Goal: Task Accomplishment & Management: Use online tool/utility

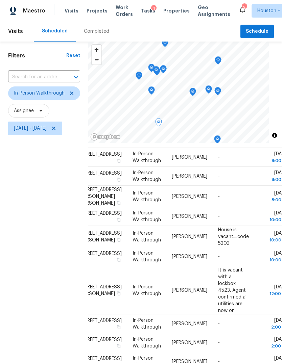
scroll to position [7, 0]
click at [90, 7] on span "Projects" at bounding box center [96, 10] width 21 height 7
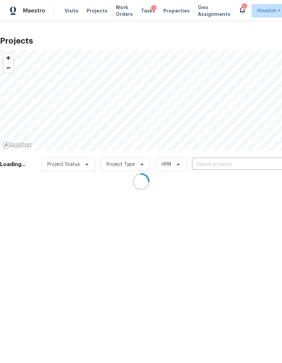
click at [255, 157] on div at bounding box center [141, 181] width 282 height 363
click at [258, 161] on div at bounding box center [141, 181] width 282 height 363
click at [261, 163] on div at bounding box center [141, 181] width 282 height 363
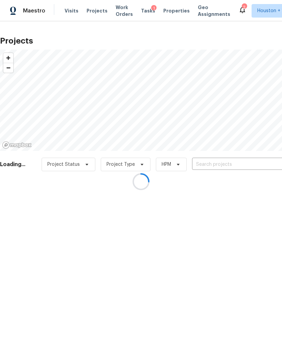
click at [261, 161] on div at bounding box center [141, 181] width 282 height 363
click at [257, 163] on div at bounding box center [141, 181] width 282 height 363
click at [253, 165] on div at bounding box center [141, 181] width 282 height 363
click at [249, 169] on input "text" at bounding box center [230, 164] width 77 height 10
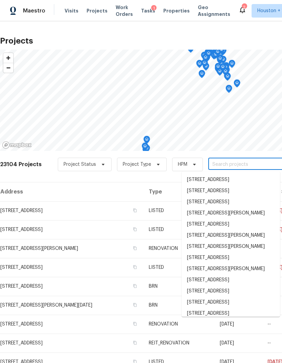
click at [252, 163] on input "text" at bounding box center [246, 164] width 77 height 10
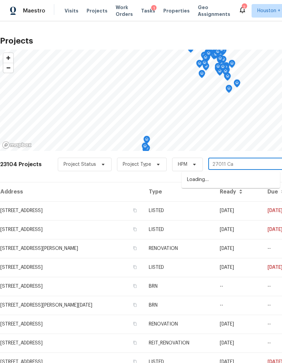
type input "27011 Cam"
click at [267, 182] on li "27011 Camirillo Creek Ln, Katy, TX 77494" at bounding box center [230, 179] width 98 height 11
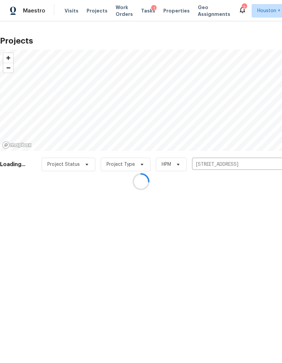
click at [22, 206] on div at bounding box center [141, 181] width 282 height 363
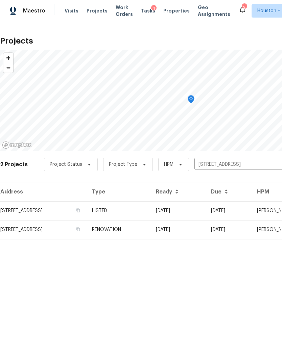
click at [25, 206] on td "27011 Camirillo Creek Ln, Katy, TX 77494" at bounding box center [43, 210] width 86 height 19
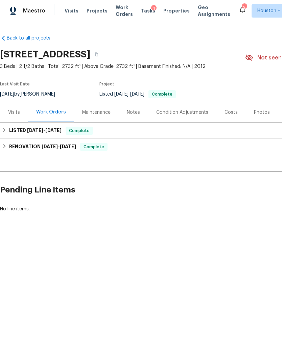
click at [96, 112] on div "Maintenance" at bounding box center [96, 112] width 28 height 7
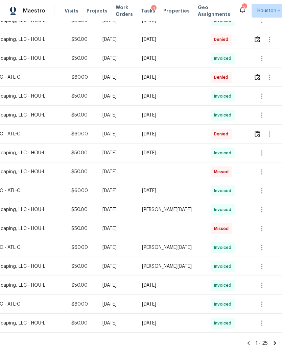
scroll to position [289, 100]
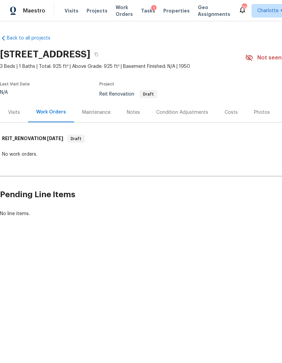
click at [16, 119] on div "Visits" at bounding box center [14, 112] width 28 height 20
click at [98, 56] on icon "button" at bounding box center [96, 55] width 3 height 4
click at [102, 54] on button "button" at bounding box center [96, 54] width 12 height 12
click at [102, 55] on button "button" at bounding box center [96, 54] width 12 height 12
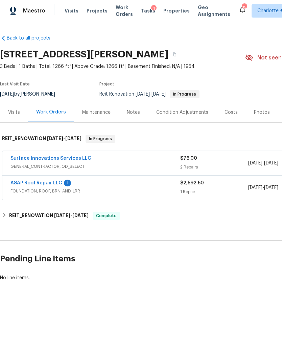
click at [26, 185] on link "ASAP Roof Repair LLC" at bounding box center [36, 183] width 52 height 5
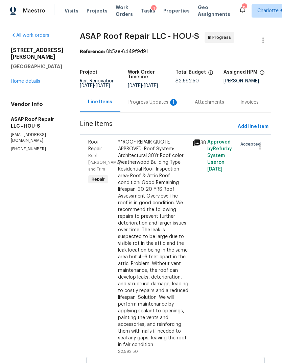
click at [161, 101] on div "Progress Updates 1" at bounding box center [153, 102] width 50 height 7
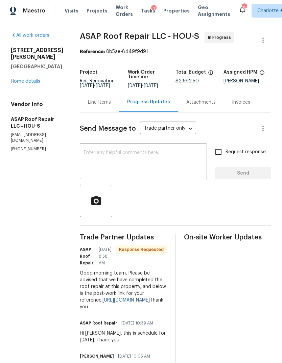
click at [19, 79] on link "Home details" at bounding box center [25, 81] width 29 height 5
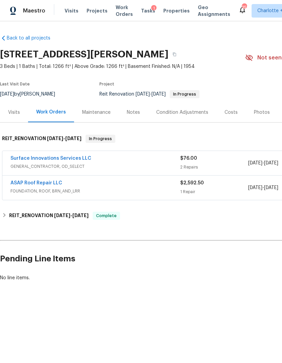
click at [25, 158] on link "Surface Innovations Services LLC" at bounding box center [50, 158] width 81 height 5
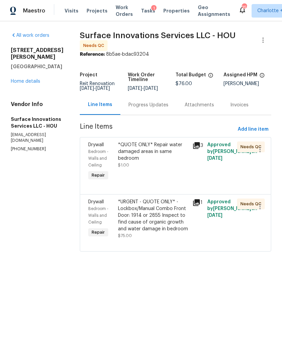
click at [167, 228] on div "*URGENT - QUOTE ONLY* - Lockbox/Manual Combo Front Door: 1914 or 2855 Inspect t…" at bounding box center [153, 216] width 70 height 34
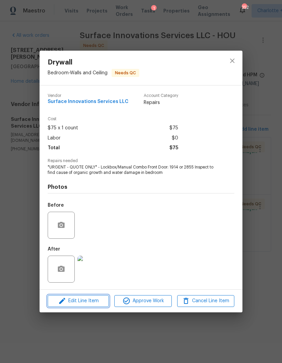
click at [59, 298] on icon "button" at bounding box center [62, 301] width 8 height 8
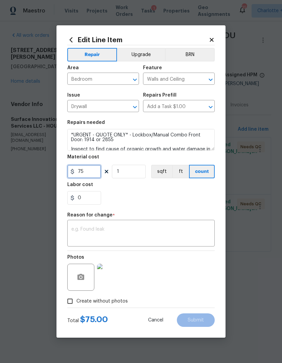
click at [93, 178] on input "75" at bounding box center [84, 172] width 34 height 14
click at [106, 133] on textarea "*URGENT - QUOTE ONLY* - Lockbox/Manual Combo Front Door: 1914 or 2855 Inspect t…" at bounding box center [140, 140] width 147 height 22
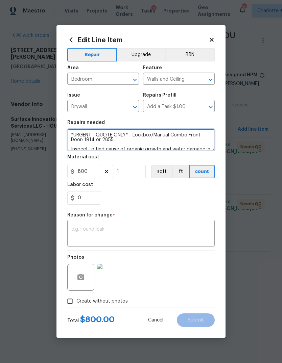
click at [122, 135] on textarea "*URGENT - QUOTE ONLY* - Lockbox/Manual Combo Front Door: 1914 or 2855 Inspect t…" at bounding box center [140, 140] width 147 height 22
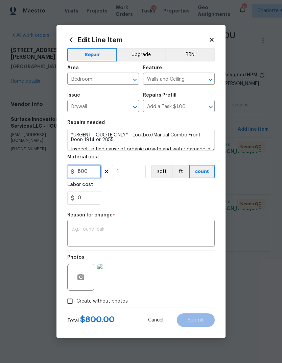
type input "800"
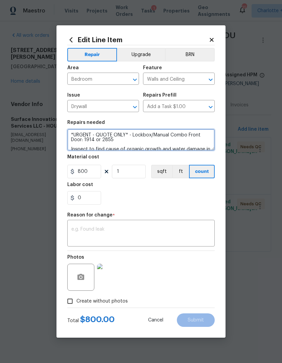
click at [120, 140] on textarea "*URGENT - QUOTE ONLY* - Lockbox/Manual Combo Front Door: 1914 or 2855 Inspect t…" at bounding box center [140, 140] width 147 height 22
click at [125, 135] on textarea "*URGENT - QUOTE ONLY* - Lockbox/Manual Combo Front Door: 1914 or 2855 Inspect t…" at bounding box center [140, 140] width 147 height 22
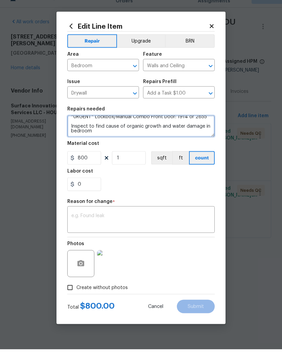
scroll to position [5, 0]
click at [73, 132] on textarea "*URGENT* Lockbox/Manual Combo Front Door: 1914 or 2855 Inspect to find cause of…" at bounding box center [140, 140] width 147 height 22
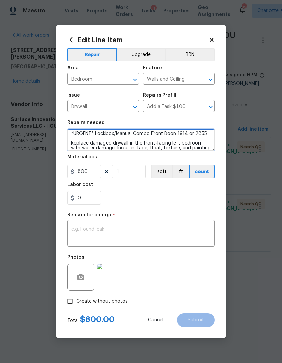
scroll to position [9, 0]
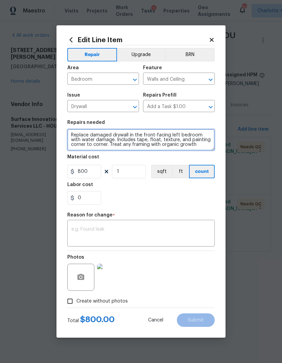
type textarea "*URGENT* Lockbox/Manual Combo Front Door: 1914 or 2855 Replace damaged drywall …"
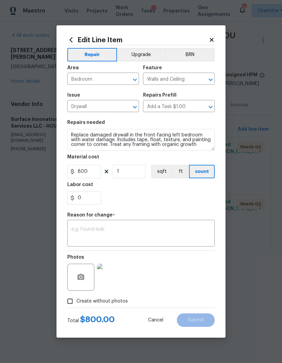
click at [82, 232] on textarea at bounding box center [140, 234] width 139 height 14
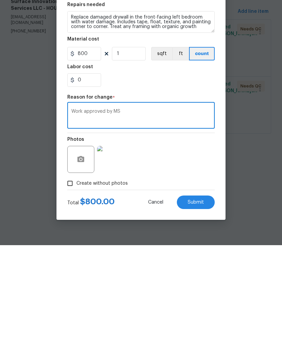
type textarea "Work approved by MS"
click at [203, 318] on span "Submit" at bounding box center [195, 320] width 16 height 5
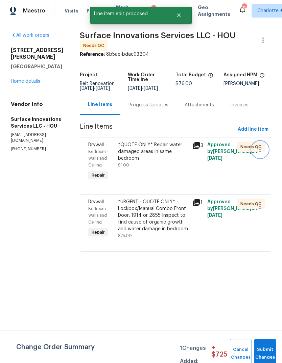
click at [264, 153] on icon "button" at bounding box center [260, 150] width 8 height 8
click at [268, 153] on li "Cancel" at bounding box center [263, 154] width 26 height 11
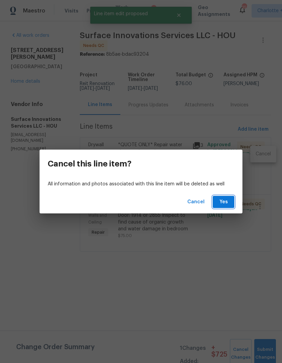
click at [224, 199] on span "Yes" at bounding box center [223, 202] width 11 height 8
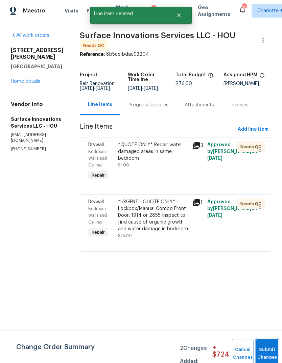
click at [265, 349] on button "Submit Changes" at bounding box center [267, 353] width 22 height 29
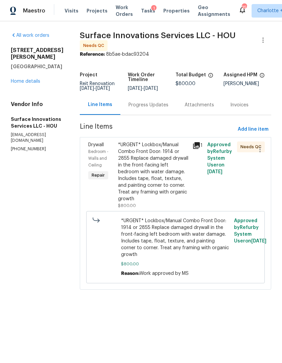
click at [166, 197] on div "*URGENT* Lockbox/Manual Combo Front Door: 1914 or 2855 Replace damaged drywall …" at bounding box center [153, 172] width 70 height 61
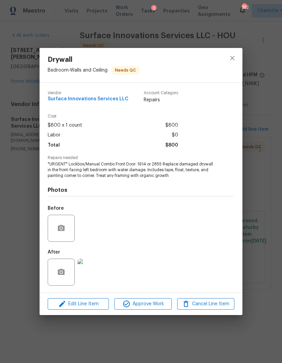
click at [93, 277] on img at bounding box center [90, 272] width 27 height 27
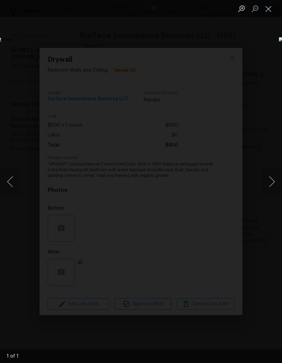
click at [64, 341] on div "Lightbox" at bounding box center [141, 181] width 282 height 363
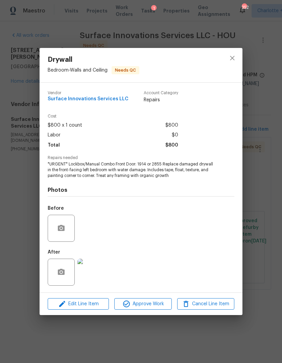
click at [270, 182] on div "Drywall Bedroom - Walls and Ceiling Needs QC Vendor Surface Innovations Service…" at bounding box center [141, 181] width 282 height 363
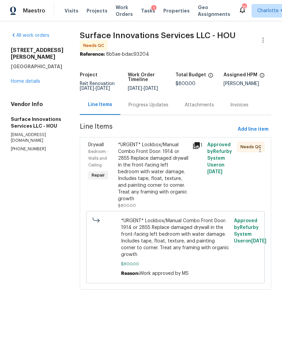
click at [176, 188] on div "*URGENT* Lockbox/Manual Combo Front Door: 1914 or 2855 Replace damaged drywall …" at bounding box center [153, 172] width 70 height 61
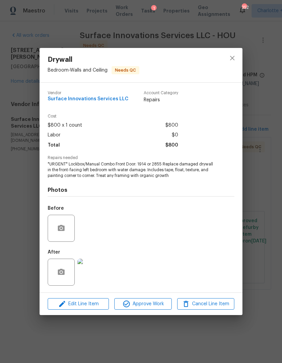
click at [91, 274] on img at bounding box center [90, 272] width 27 height 27
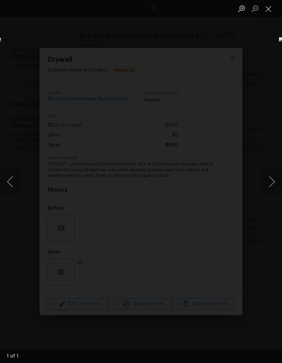
click at [54, 336] on div "Lightbox" at bounding box center [141, 181] width 282 height 363
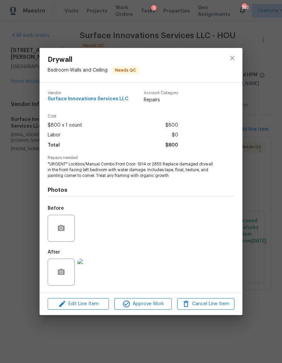
click at [54, 335] on div "Drywall Bedroom - Walls and Ceiling Needs QC Vendor Surface Innovations Service…" at bounding box center [141, 181] width 282 height 363
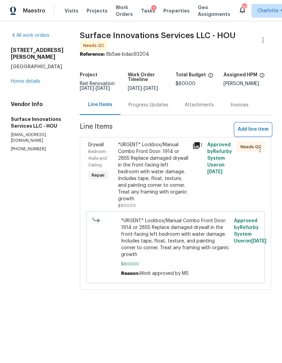
click at [258, 134] on span "Add line item" at bounding box center [252, 129] width 31 height 8
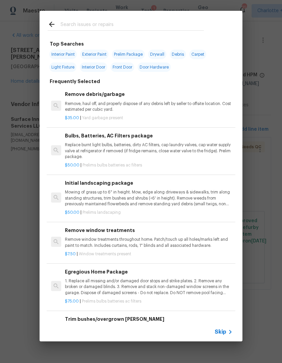
click at [225, 332] on span "Skip" at bounding box center [220, 332] width 11 height 7
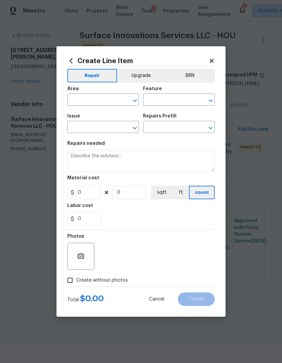
click at [87, 101] on input "text" at bounding box center [93, 100] width 53 height 10
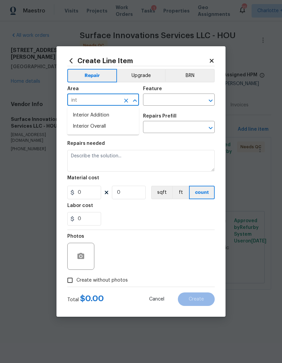
click at [110, 124] on li "Interior Overall" at bounding box center [103, 126] width 72 height 11
type input "Interior Overall"
click at [173, 98] on input "text" at bounding box center [169, 100] width 53 height 10
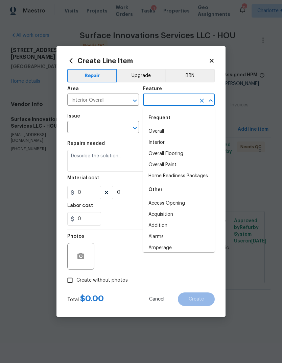
click at [164, 145] on li "Interior" at bounding box center [179, 142] width 72 height 11
type input "Interior"
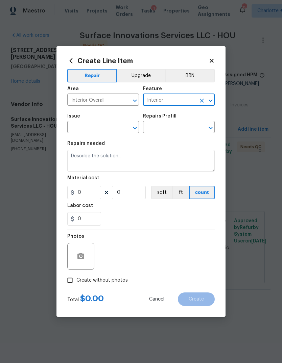
click at [91, 126] on input "text" at bounding box center [93, 128] width 53 height 10
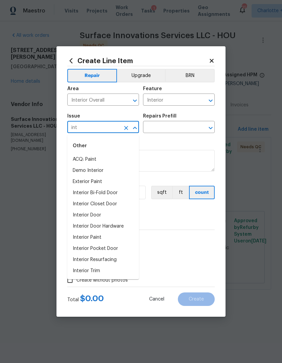
click at [104, 183] on li "Exterior Paint" at bounding box center [103, 181] width 72 height 11
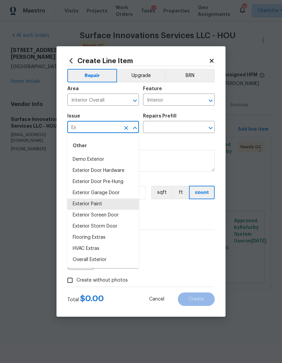
type input "E"
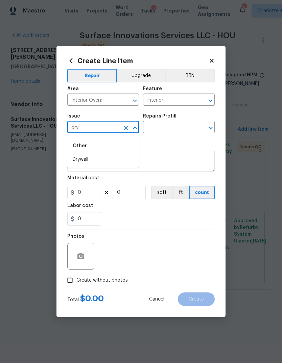
click at [88, 160] on li "Drywall" at bounding box center [103, 159] width 72 height 11
type input "Drywall"
click at [172, 124] on input "text" at bounding box center [169, 128] width 53 height 10
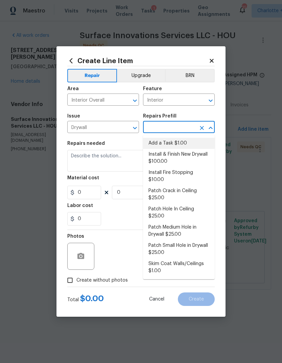
click at [183, 143] on li "Add a Task $1.00" at bounding box center [179, 143] width 72 height 11
type input "Add a Task $1.00"
type input "Walls and Ceiling"
type textarea "HPM to detail"
type input "1"
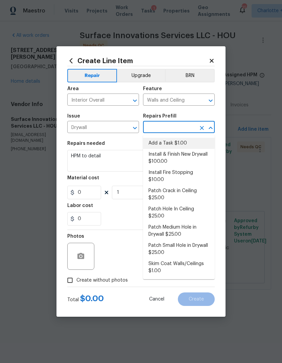
type input "Add a Task $1.00"
type input "1"
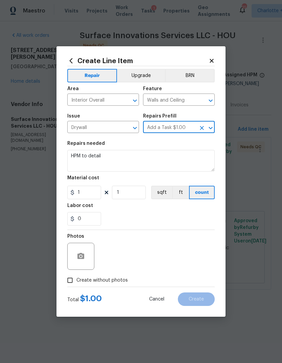
click at [145, 161] on textarea "HPM to detail" at bounding box center [140, 161] width 147 height 22
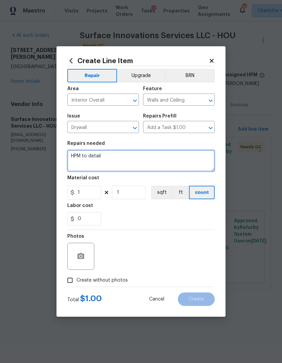
click at [82, 162] on textarea "HPM to detail" at bounding box center [140, 161] width 147 height 22
click at [81, 159] on textarea "HPM to detail" at bounding box center [140, 161] width 147 height 22
click at [81, 158] on textarea "HPM to detail" at bounding box center [140, 161] width 147 height 22
type textarea "H"
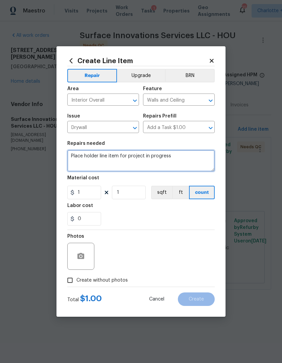
type textarea "Place holder line item for project in progress"
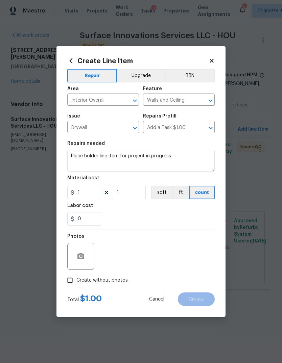
click at [72, 278] on input "Create without photos" at bounding box center [70, 280] width 13 height 13
checkbox input "true"
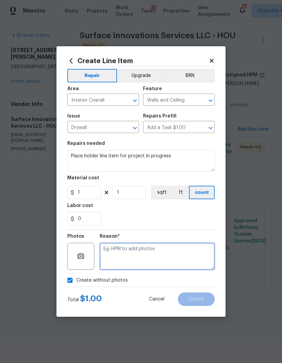
click at [188, 260] on textarea at bounding box center [157, 256] width 115 height 27
type textarea "Place holder line item"
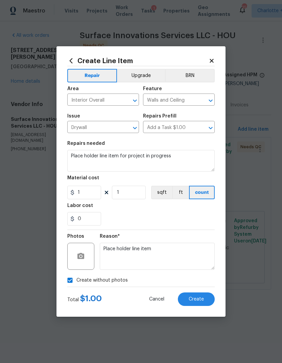
click at [198, 303] on button "Create" at bounding box center [196, 300] width 37 height 14
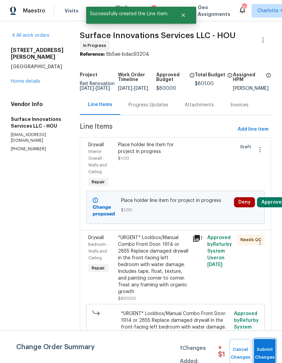
click at [271, 350] on span "Submit Changes" at bounding box center [264, 354] width 15 height 16
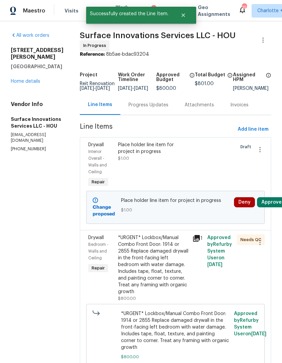
click at [275, 207] on button "Approve" at bounding box center [271, 202] width 29 height 10
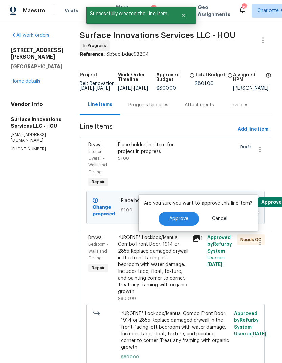
click at [180, 219] on span "Approve" at bounding box center [178, 219] width 19 height 5
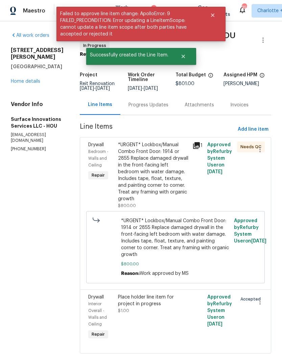
click at [24, 79] on link "Home details" at bounding box center [25, 81] width 29 height 5
